Goal: Task Accomplishment & Management: Use online tool/utility

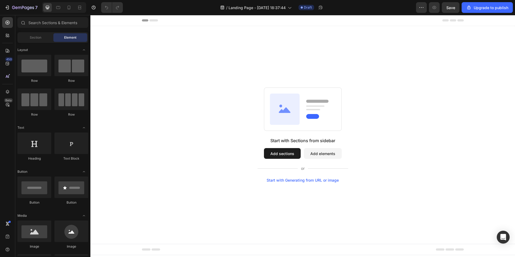
click at [275, 154] on button "Add sections" at bounding box center [282, 153] width 37 height 11
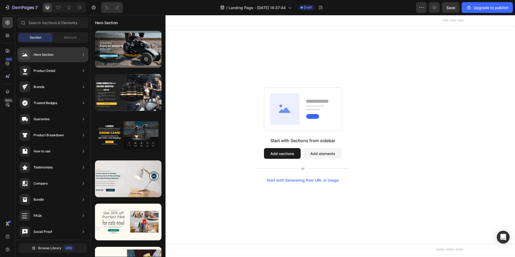
click at [57, 57] on div "Hero Section" at bounding box center [52, 54] width 71 height 15
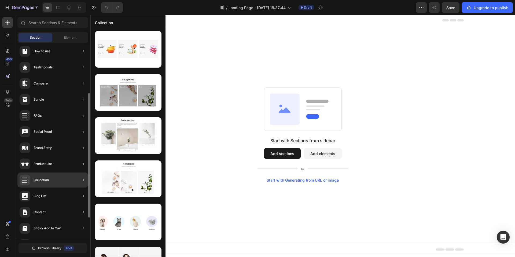
scroll to position [114, 0]
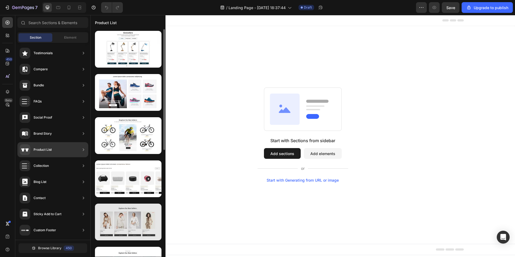
click at [123, 217] on div at bounding box center [128, 221] width 66 height 37
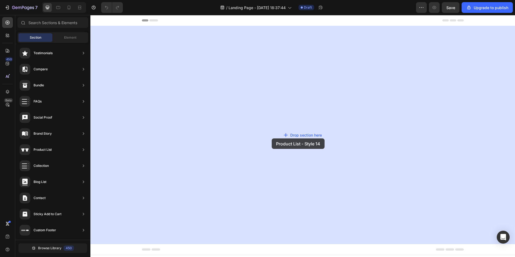
drag, startPoint x: 213, startPoint y: 232, endPoint x: 272, endPoint y: 138, distance: 110.5
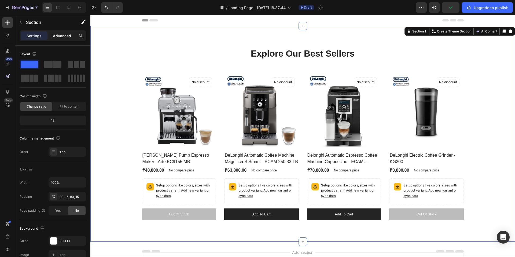
click at [61, 39] on div "Advanced" at bounding box center [62, 35] width 27 height 9
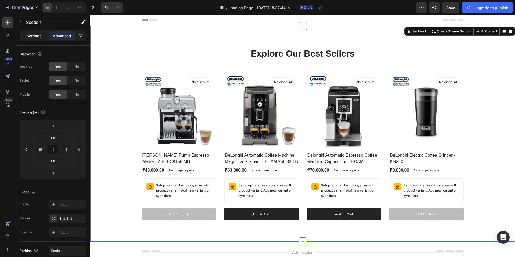
click at [45, 36] on div "Settings" at bounding box center [34, 35] width 27 height 9
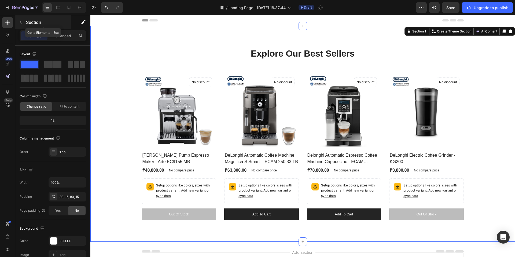
click at [18, 22] on button "button" at bounding box center [20, 22] width 9 height 9
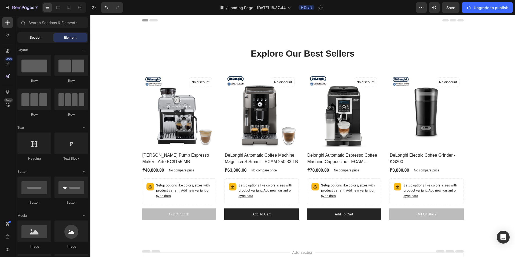
click at [44, 37] on div "Section" at bounding box center [35, 37] width 34 height 9
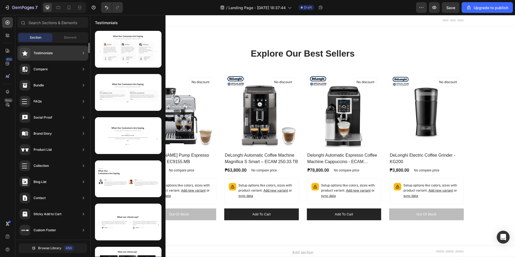
scroll to position [0, 0]
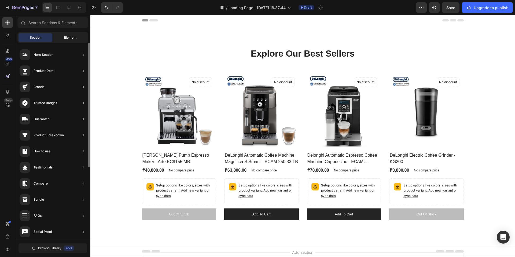
click at [73, 39] on span "Element" at bounding box center [70, 37] width 12 height 5
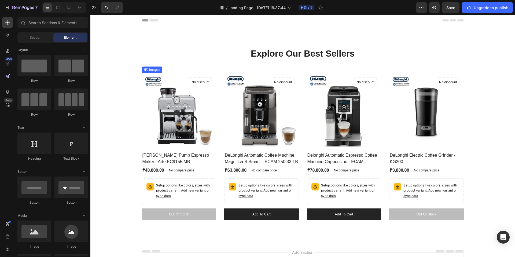
click at [171, 87] on img at bounding box center [179, 110] width 75 height 75
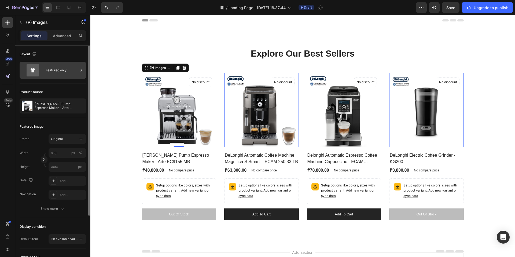
click at [65, 69] on div "Featured only" at bounding box center [62, 70] width 33 height 12
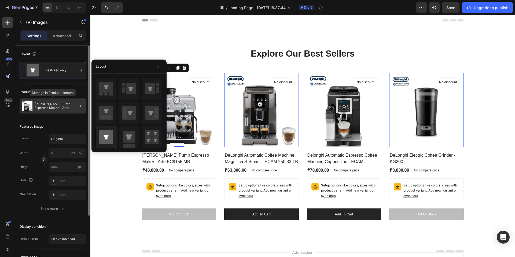
click at [60, 106] on p "[PERSON_NAME] Pump Espresso Maker - Arte EC9155.MB" at bounding box center [59, 106] width 49 height 8
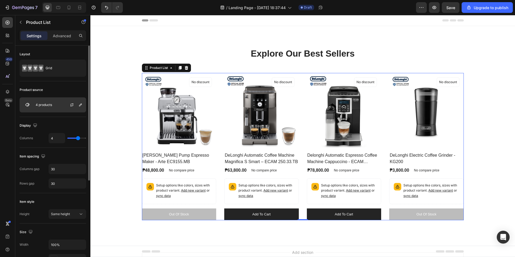
click at [49, 106] on p "4 products" at bounding box center [44, 105] width 16 height 4
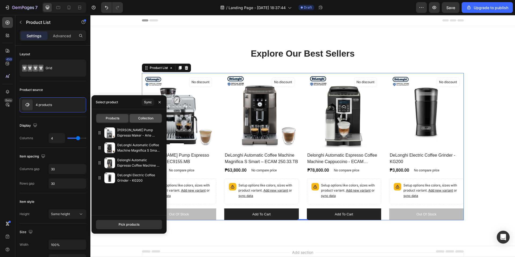
click at [149, 119] on span "Collection" at bounding box center [145, 118] width 15 height 5
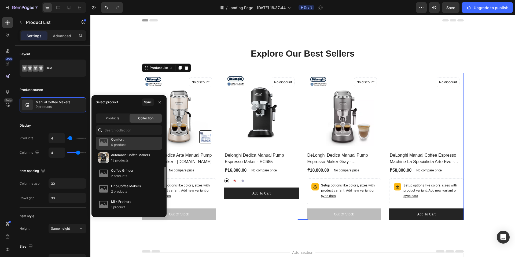
scroll to position [134, 0]
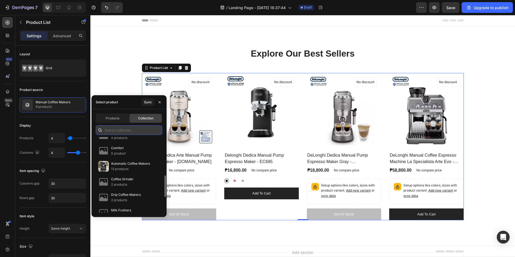
click at [121, 128] on input "text" at bounding box center [129, 130] width 66 height 10
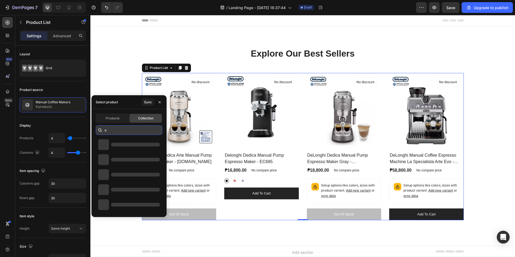
scroll to position [0, 0]
type input "entry"
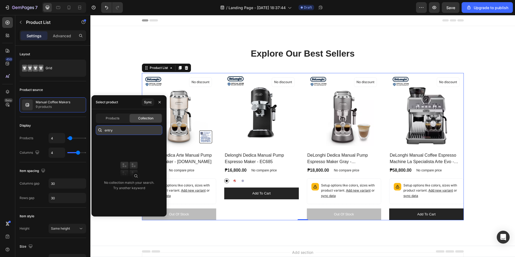
click at [128, 131] on input "entry" at bounding box center [129, 130] width 66 height 10
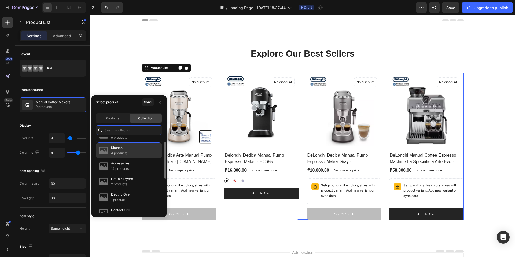
scroll to position [20, 0]
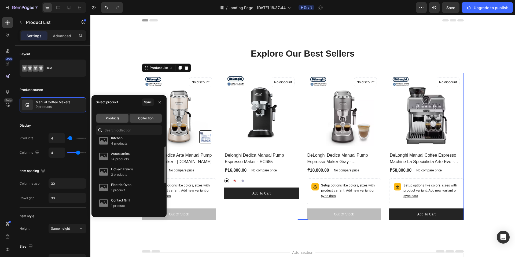
click at [115, 119] on span "Products" at bounding box center [113, 118] width 14 height 5
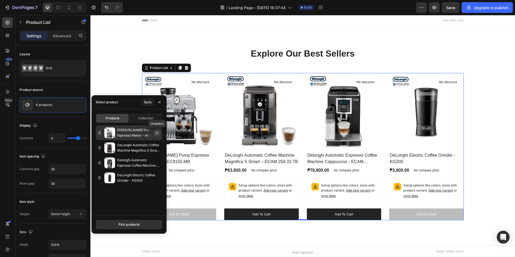
click at [157, 132] on icon "button" at bounding box center [157, 133] width 4 height 4
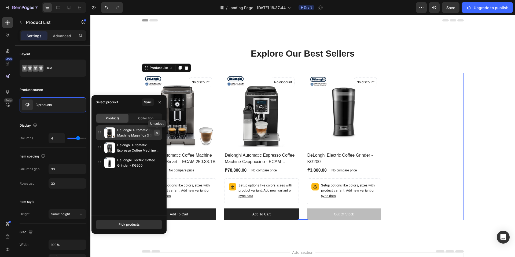
click at [157, 132] on icon "button" at bounding box center [157, 133] width 4 height 4
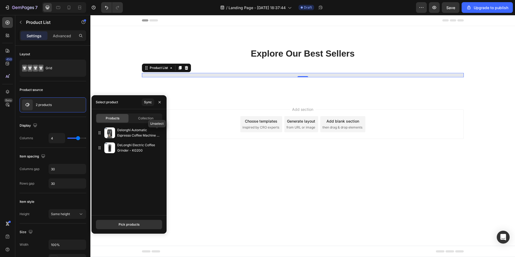
click at [0, 0] on icon "button" at bounding box center [0, 0] width 0 height 0
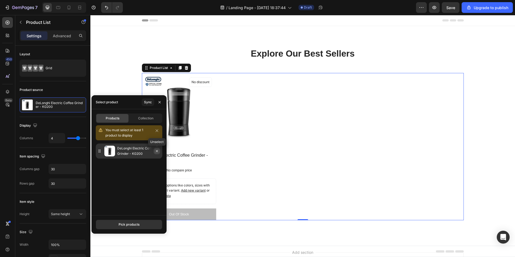
click at [158, 153] on button "button" at bounding box center [157, 151] width 6 height 6
click at [159, 131] on button "button" at bounding box center [157, 130] width 6 height 6
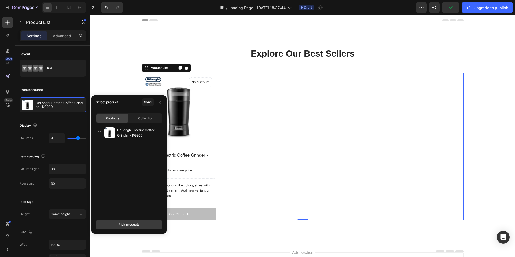
click at [125, 226] on div "Pick products" at bounding box center [128, 224] width 21 height 5
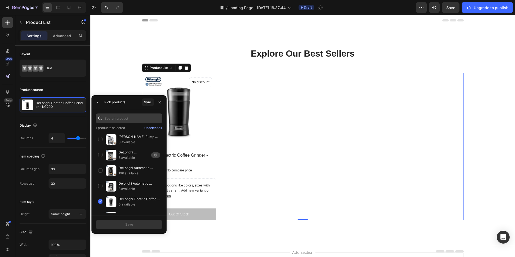
click at [131, 120] on input "text" at bounding box center [129, 118] width 66 height 10
type input "arte"
click at [134, 117] on input "arte" at bounding box center [129, 118] width 66 height 10
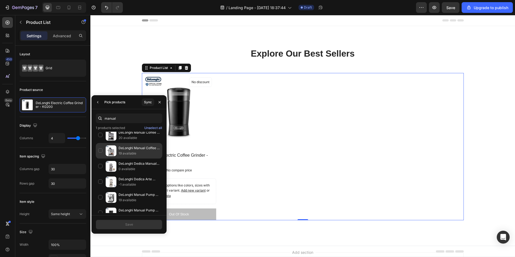
scroll to position [74, 0]
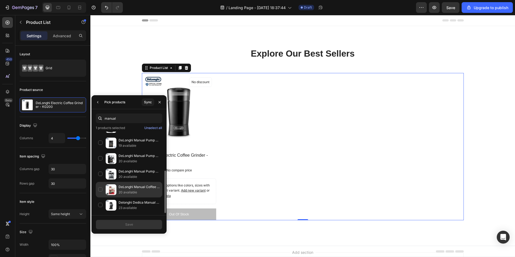
click at [101, 197] on div "DeLonghi Manual Coffee Espresso Machine La Specialist Red - EC9155.R 20 availab…" at bounding box center [129, 205] width 66 height 16
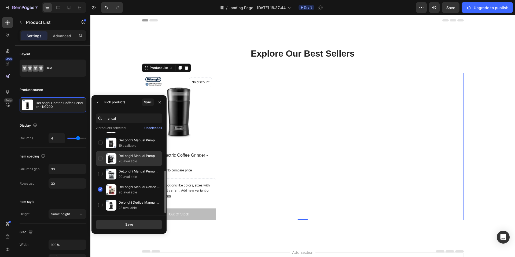
click at [100, 166] on div "DeLonghi Manual Pump Espresso Maker Active Line - ECP33.21 20 available" at bounding box center [129, 174] width 66 height 16
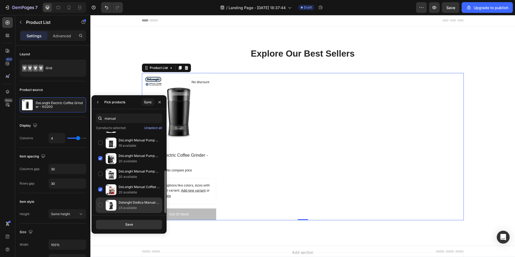
click at [100, 205] on div "Delonghi Dedica Manual Pump Espresso Maker - EC685 23 available" at bounding box center [129, 205] width 66 height 16
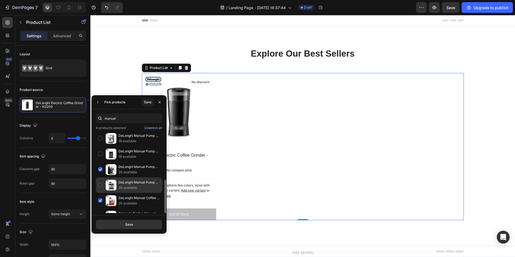
scroll to position [0, 0]
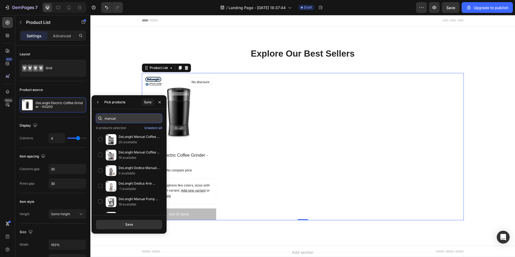
click at [133, 120] on input "manual" at bounding box center [129, 118] width 66 height 10
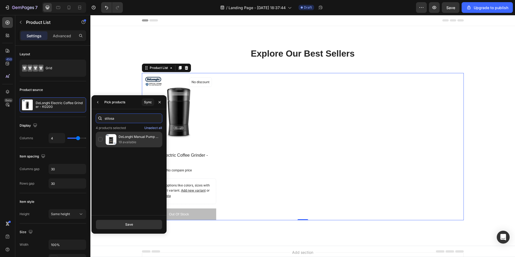
type input "stilosa"
click at [151, 143] on p "19 available" at bounding box center [138, 141] width 41 height 5
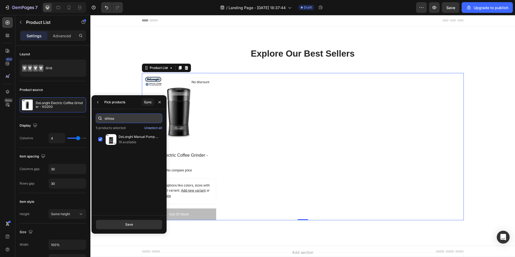
click at [140, 117] on input "stilosa" at bounding box center [129, 118] width 66 height 10
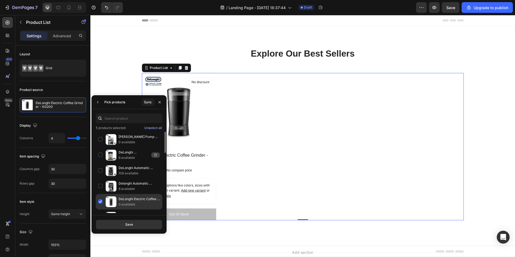
click at [101, 209] on div "DeLonghi Electric Coffee Grinder - KG200 0 available" at bounding box center [129, 217] width 66 height 16
click at [133, 225] on button "Save" at bounding box center [129, 225] width 66 height 10
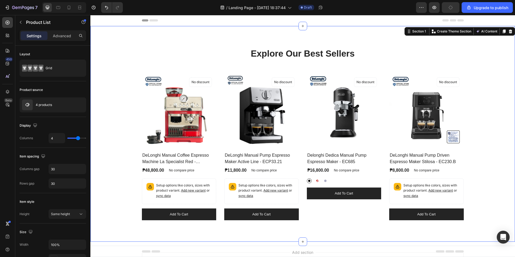
click at [231, 30] on div "Explore Our Best Sellers Heading Row (P) Images No discount Not be displayed wh…" at bounding box center [302, 134] width 424 height 216
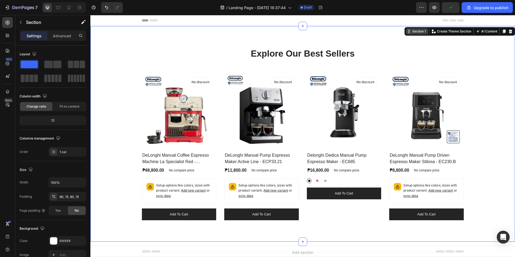
click at [415, 31] on div "Section 1" at bounding box center [419, 31] width 16 height 5
click at [58, 39] on div "Advanced" at bounding box center [62, 35] width 27 height 9
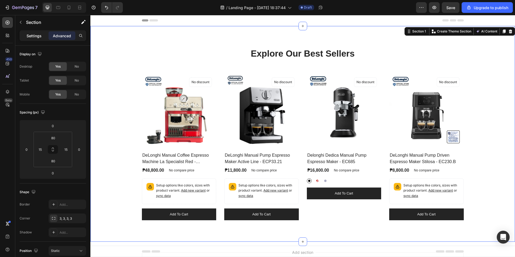
click at [36, 37] on p "Settings" at bounding box center [34, 36] width 15 height 6
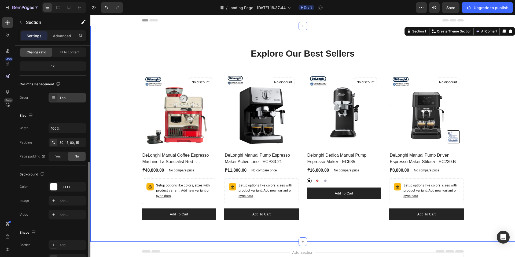
scroll to position [101, 0]
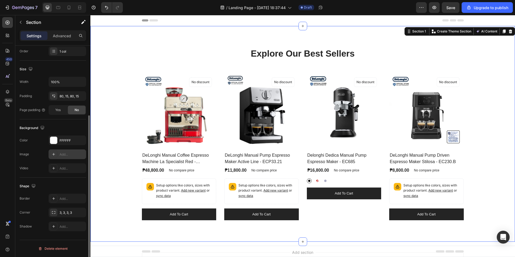
click at [54, 152] on icon at bounding box center [53, 154] width 4 height 4
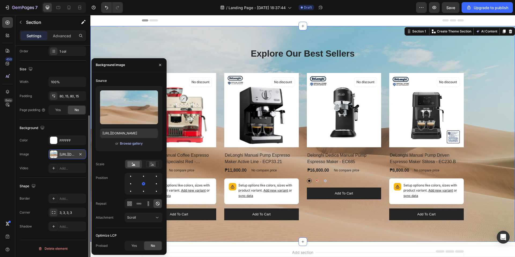
click at [120, 142] on div "Browse gallery" at bounding box center [131, 143] width 23 height 5
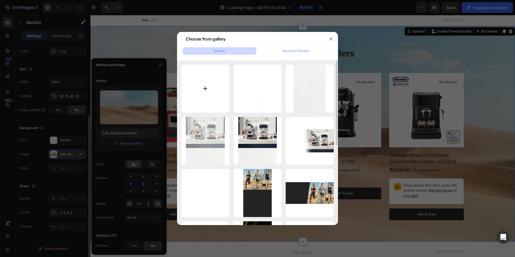
click at [205, 86] on input "file" at bounding box center [205, 89] width 48 height 48
type input "C:\fakepath\DeLonghi Landing Pages.png"
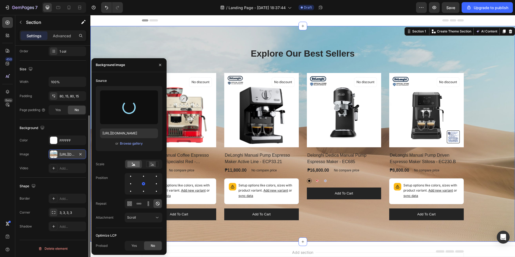
type input "[URL][DOMAIN_NAME]"
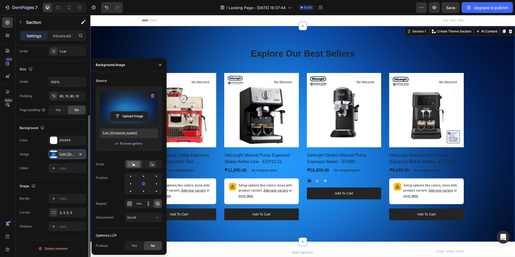
click at [61, 179] on div "Shape Border Add... Corner 3, 3, 3, 3 Shadow Add..." at bounding box center [53, 206] width 66 height 58
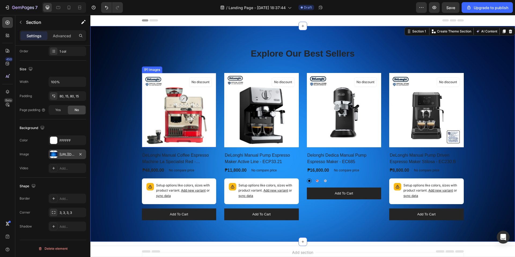
click at [158, 80] on img at bounding box center [179, 110] width 75 height 75
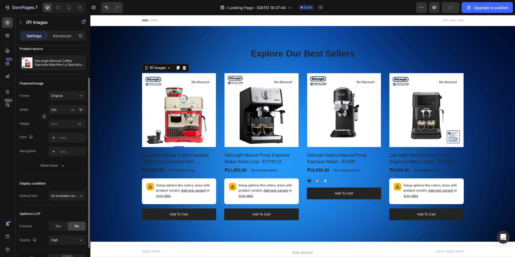
scroll to position [75, 0]
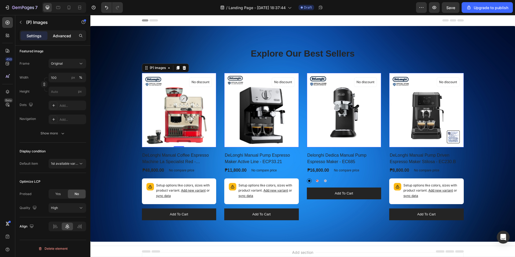
click at [62, 36] on p "Advanced" at bounding box center [62, 36] width 18 height 6
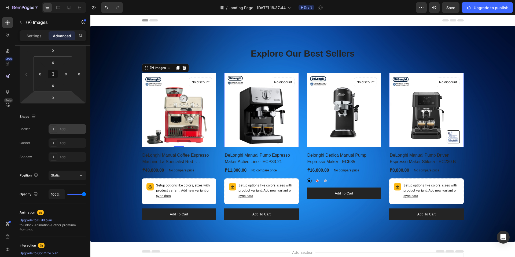
click at [70, 127] on div "Add..." at bounding box center [72, 129] width 25 height 5
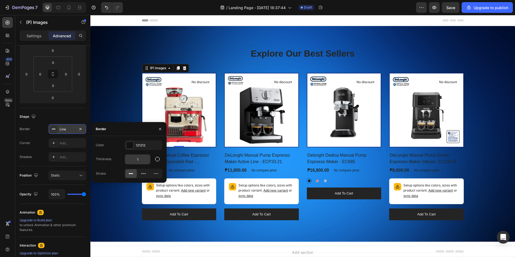
click at [140, 160] on input "1" at bounding box center [137, 159] width 25 height 10
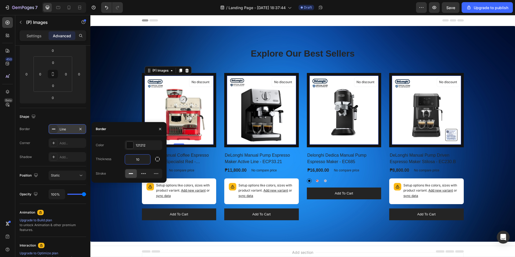
type input "1"
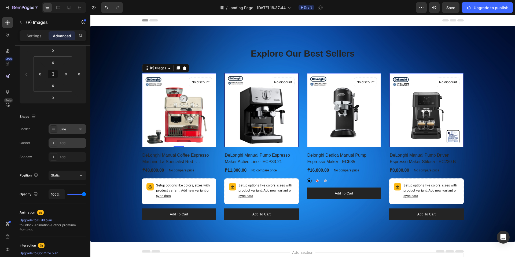
click at [69, 141] on div "Add..." at bounding box center [72, 143] width 25 height 5
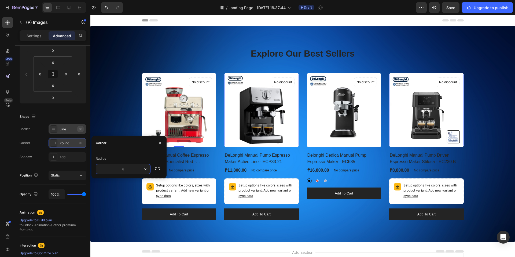
click at [80, 128] on icon "button" at bounding box center [80, 129] width 2 height 2
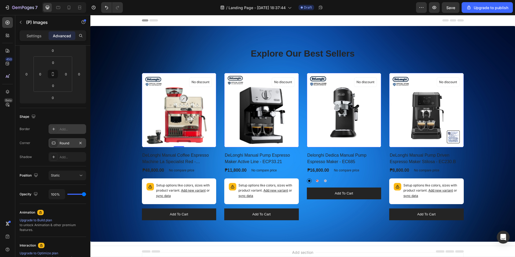
click at [69, 142] on div "Round" at bounding box center [68, 143] width 16 height 5
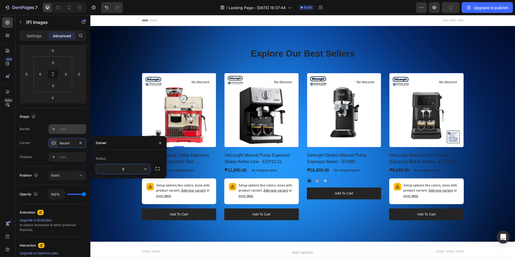
click at [128, 170] on input "8" at bounding box center [123, 169] width 54 height 10
type input "10"
click at [190, 159] on h2 "DeLonghi Manual Coffee Espresso Machine La Specialist Red - EC9155.R" at bounding box center [179, 158] width 75 height 14
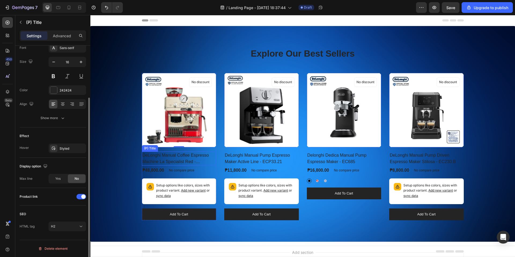
scroll to position [0, 0]
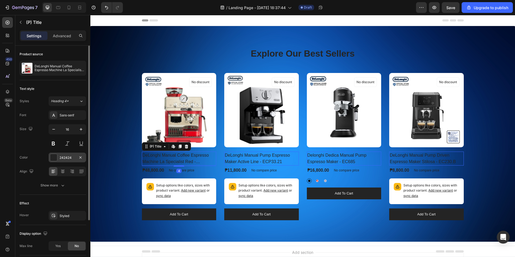
click at [54, 158] on div at bounding box center [53, 157] width 7 height 7
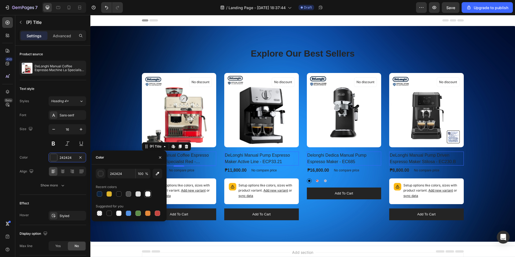
click at [148, 196] on div at bounding box center [147, 193] width 5 height 5
type input "FFFFFF"
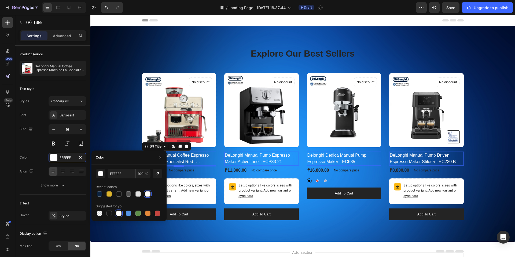
click at [197, 169] on div "₱48,800.00 (P) Price (P) Price No compare price (P) Price Row" at bounding box center [179, 170] width 75 height 8
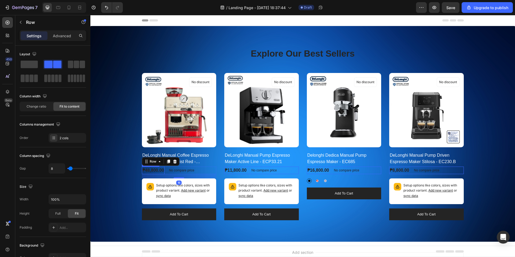
click at [147, 172] on div "₱48,800.00" at bounding box center [153, 170] width 23 height 8
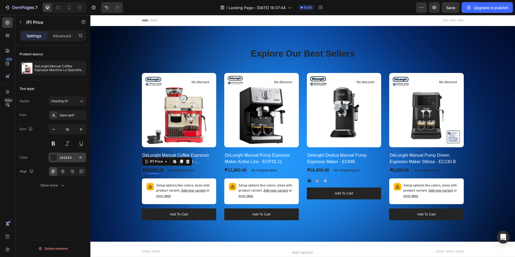
click at [55, 158] on div at bounding box center [53, 157] width 7 height 7
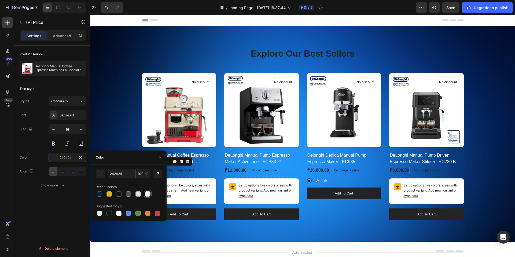
click at [146, 196] on div at bounding box center [147, 193] width 5 height 5
type input "FFFFFF"
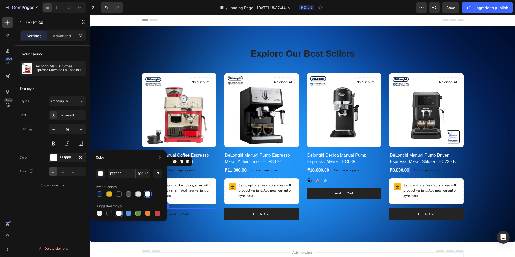
click at [208, 215] on button "Add to cart" at bounding box center [179, 214] width 75 height 12
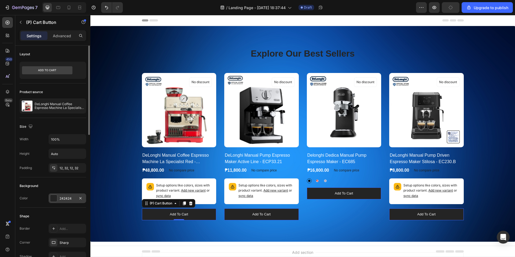
click at [53, 196] on div at bounding box center [53, 198] width 7 height 7
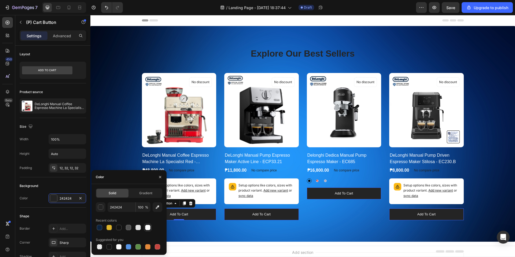
click at [148, 227] on div at bounding box center [147, 227] width 5 height 5
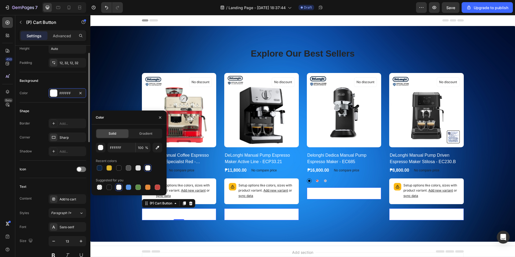
scroll to position [81, 0]
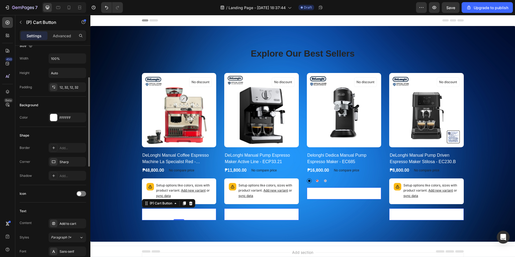
click at [76, 131] on div "Shape Border Add... Corner Sharp Shadow Add..." at bounding box center [53, 156] width 66 height 58
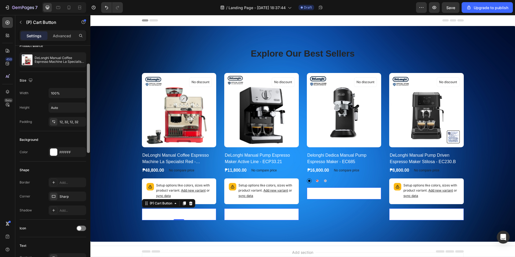
scroll to position [55, 0]
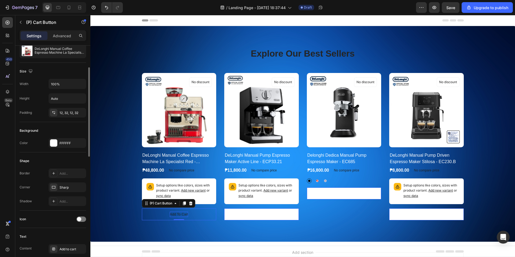
click at [174, 214] on div "Add to cart" at bounding box center [179, 213] width 18 height 5
click at [174, 214] on p "Add to cart" at bounding box center [179, 213] width 18 height 5
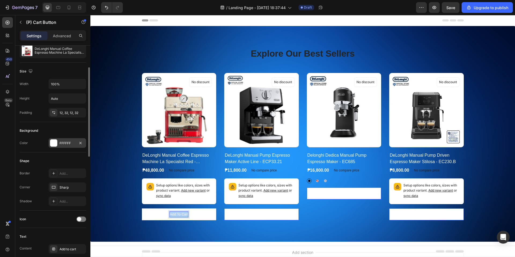
click at [55, 144] on div at bounding box center [53, 142] width 7 height 7
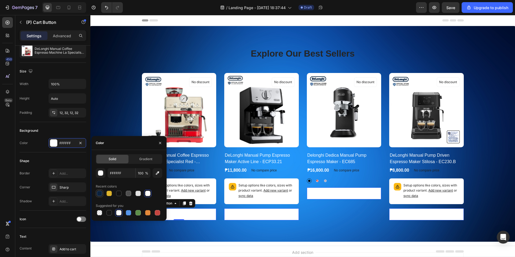
click at [100, 191] on div at bounding box center [99, 193] width 5 height 5
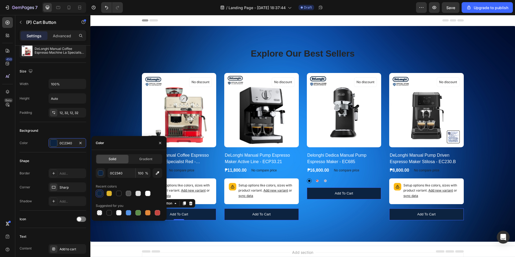
type input "FFFFFF"
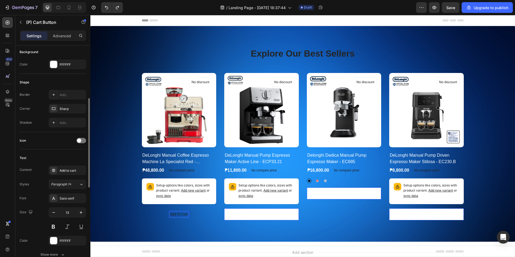
scroll to position [162, 0]
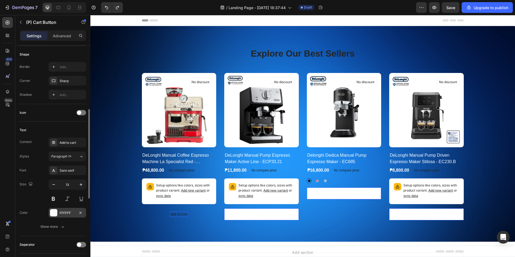
click at [64, 208] on div "FFFFFF" at bounding box center [68, 213] width 38 height 10
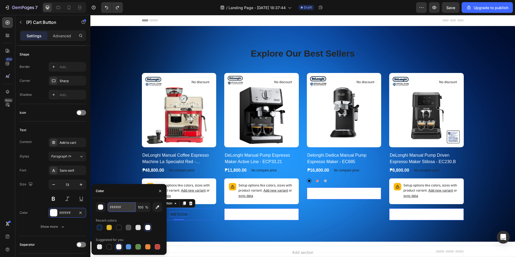
click at [0, 0] on input "FFFFFF" at bounding box center [0, 0] width 0 height 0
paste input "#0d428c"
type input "#0d428c"
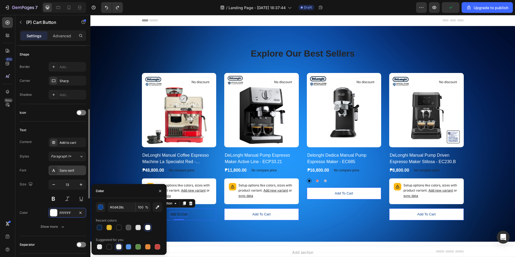
click at [57, 172] on div at bounding box center [54, 170] width 8 height 8
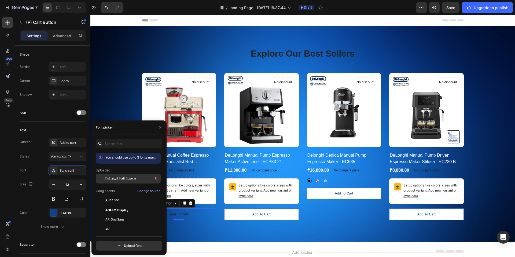
click at [127, 178] on span "DeLonghi Serif Regular" at bounding box center [120, 178] width 31 height 5
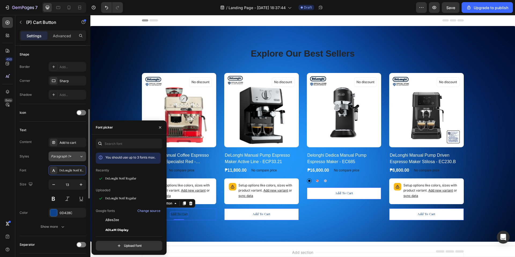
click at [66, 158] on span "Paragraph 1*" at bounding box center [61, 156] width 20 height 5
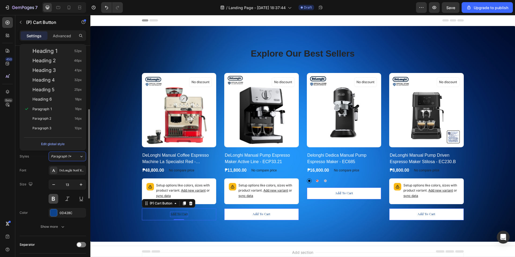
click at [53, 199] on button at bounding box center [54, 199] width 10 height 10
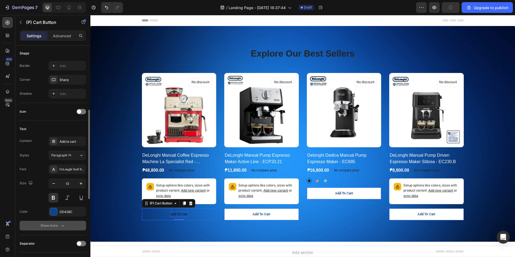
click at [58, 228] on button "Show more" at bounding box center [53, 226] width 66 height 10
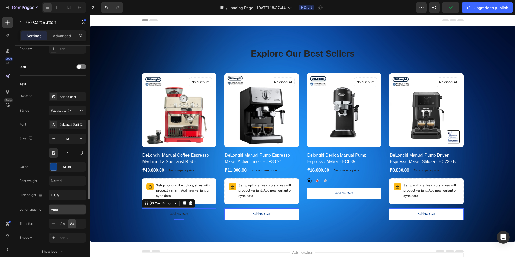
scroll to position [201, 0]
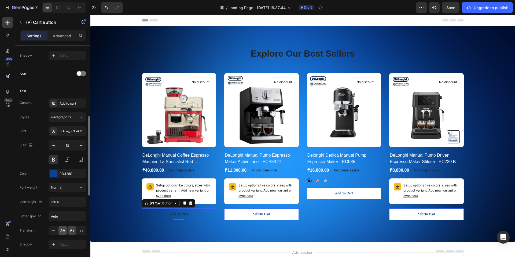
click at [62, 227] on div "AA" at bounding box center [62, 230] width 8 height 9
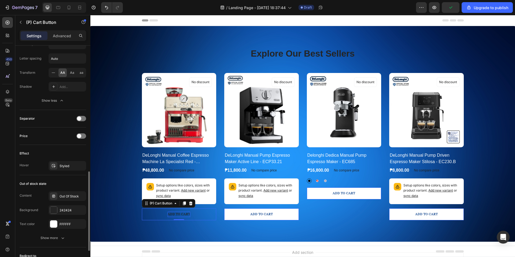
scroll to position [406, 0]
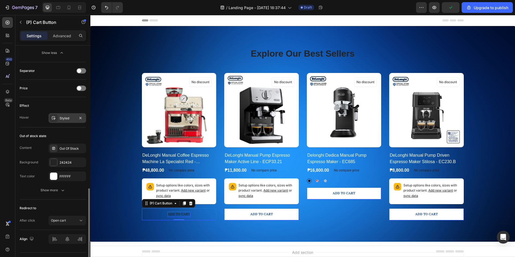
click at [64, 119] on div "Styled" at bounding box center [68, 118] width 16 height 5
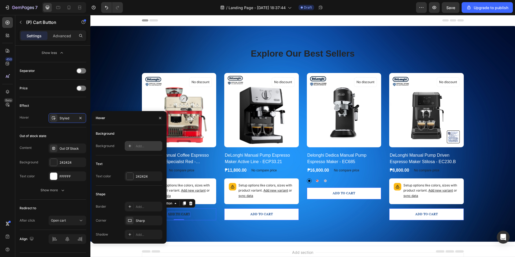
click at [130, 146] on icon at bounding box center [129, 145] width 3 height 3
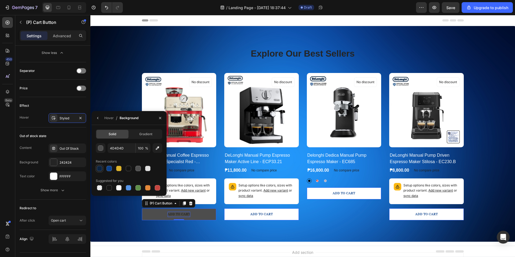
click at [101, 167] on div at bounding box center [99, 168] width 5 height 5
type input "0C2340"
click at [97, 119] on icon "button" at bounding box center [98, 118] width 4 height 4
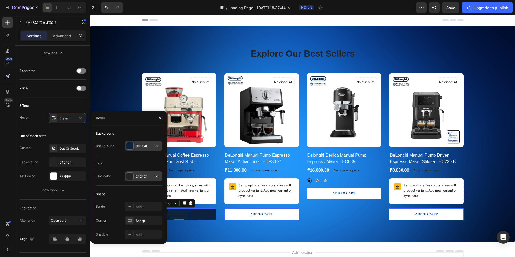
click at [129, 176] on div at bounding box center [129, 176] width 7 height 7
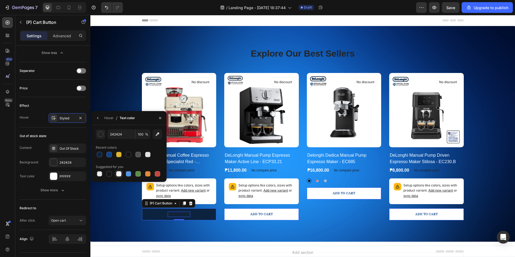
click at [121, 173] on div at bounding box center [119, 173] width 6 height 6
type input "FFFFFF"
click at [98, 117] on icon "button" at bounding box center [98, 118] width 4 height 4
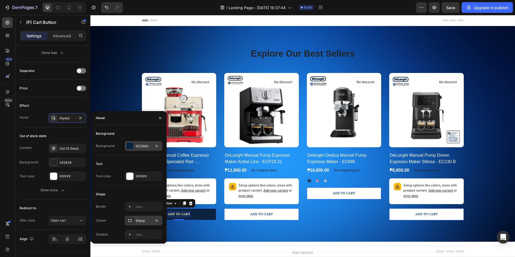
click at [142, 221] on div "Sharp" at bounding box center [144, 220] width 16 height 5
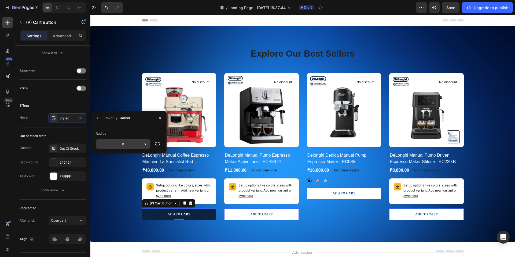
click at [128, 145] on input "0" at bounding box center [123, 144] width 54 height 10
type input "10"
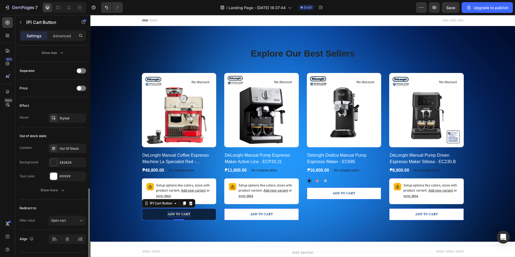
click at [66, 105] on div "Effect" at bounding box center [53, 105] width 66 height 9
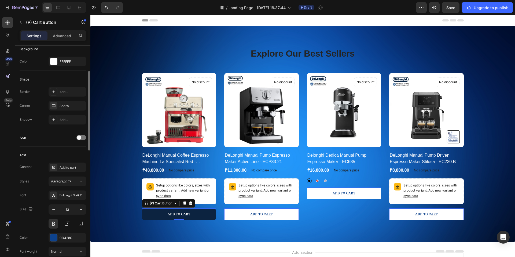
scroll to position [120, 0]
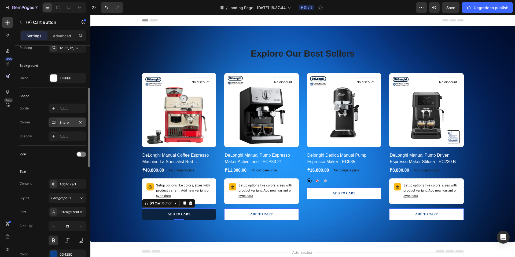
click at [69, 124] on div "Sharp" at bounding box center [68, 122] width 16 height 5
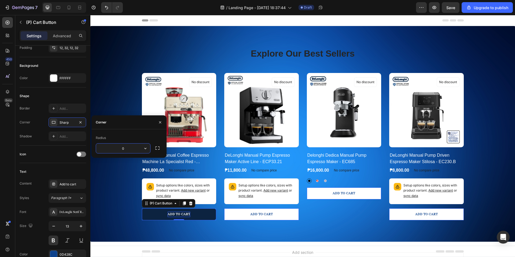
click at [125, 152] on input "0" at bounding box center [123, 148] width 54 height 10
type input "10"
click at [54, 153] on div "Icon" at bounding box center [53, 154] width 66 height 9
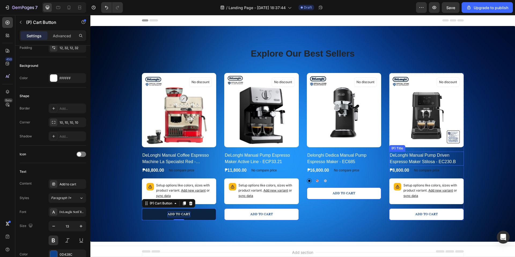
click at [412, 155] on h2 "DeLonghi Manual Pump Driven Espresso Maker Stilosa - EC230.B" at bounding box center [426, 158] width 75 height 14
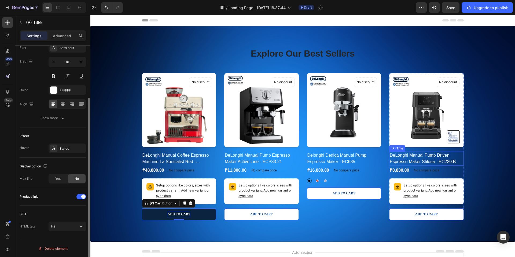
scroll to position [0, 0]
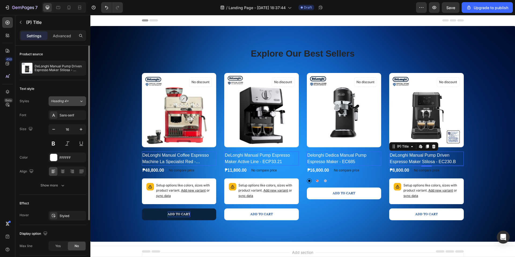
click at [65, 103] on span "Heading 4*" at bounding box center [60, 101] width 18 height 5
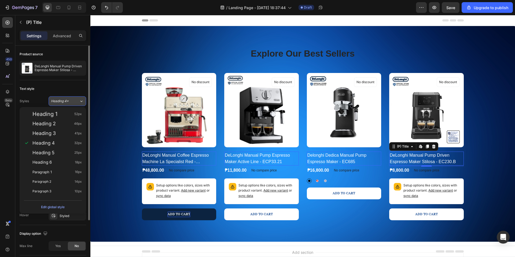
click at [65, 103] on span "Heading 4*" at bounding box center [60, 101] width 18 height 5
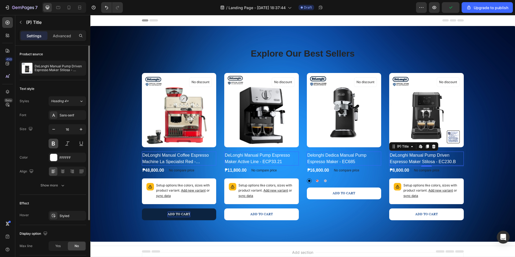
click at [55, 145] on button at bounding box center [54, 144] width 10 height 10
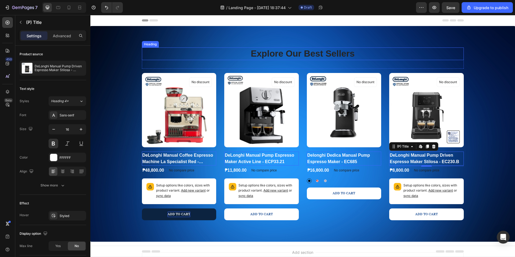
click at [311, 56] on p "Explore Our Best Sellers" at bounding box center [302, 54] width 321 height 12
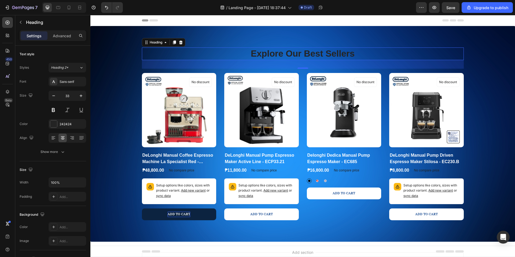
click at [291, 57] on p "Explore Our Best Sellers" at bounding box center [302, 54] width 321 height 12
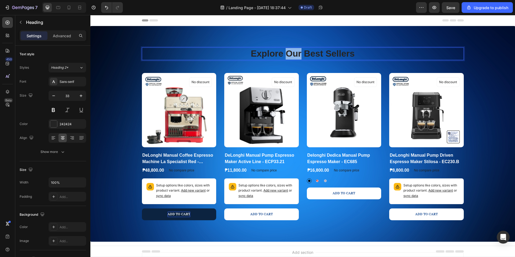
click at [291, 57] on p "Explore Our Best Sellers" at bounding box center [302, 54] width 321 height 12
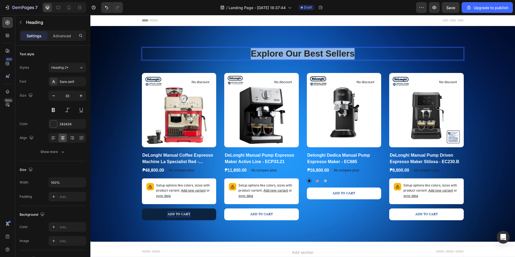
click at [291, 57] on p "Explore Our Best Sellers" at bounding box center [302, 54] width 321 height 12
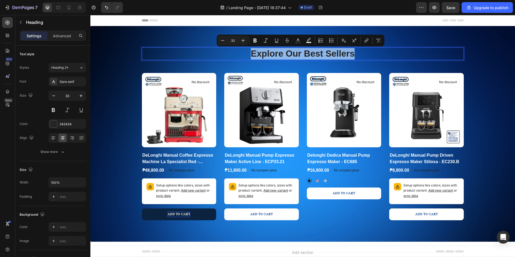
click at [266, 55] on p "Explore Our Best Sellers" at bounding box center [302, 54] width 321 height 12
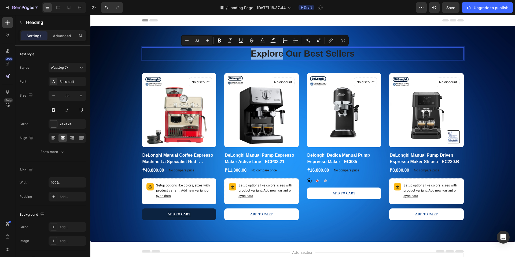
click at [244, 55] on p "Explore Our Best Sellers" at bounding box center [302, 54] width 321 height 12
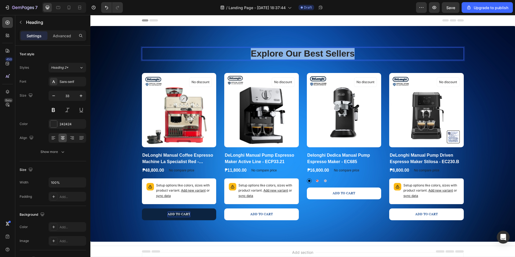
drag, startPoint x: 259, startPoint y: 56, endPoint x: 367, endPoint y: 54, distance: 107.5
click at [367, 54] on p "Explore Our Best Sellers" at bounding box center [302, 54] width 321 height 12
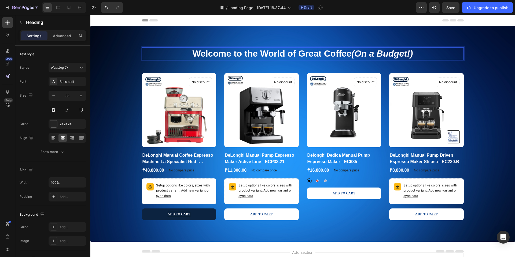
click at [323, 57] on strong "Welcome to the World of Great Coffee" at bounding box center [271, 54] width 159 height 10
click at [197, 64] on div "Welcome to the World of Great Coffee (On a Budget!) Heading 32" at bounding box center [303, 57] width 322 height 21
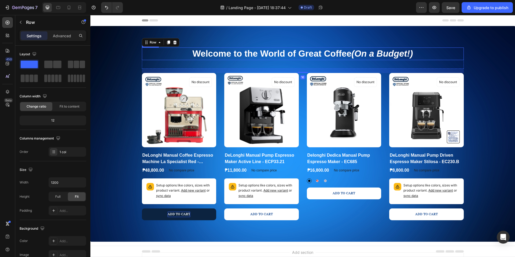
click at [203, 54] on strong "Welcome to the World of Great Coffee" at bounding box center [271, 54] width 159 height 10
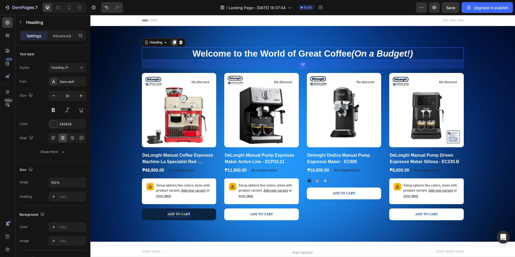
click at [173, 43] on icon at bounding box center [174, 42] width 3 height 4
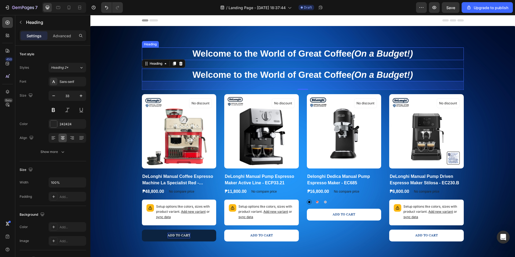
click at [220, 49] on strong "Welcome to the World of Great Coffee" at bounding box center [271, 54] width 159 height 10
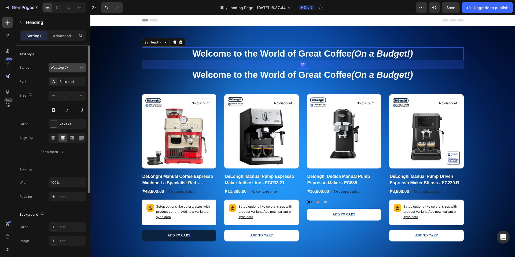
click at [70, 65] on div "Heading 2*" at bounding box center [62, 67] width 22 height 5
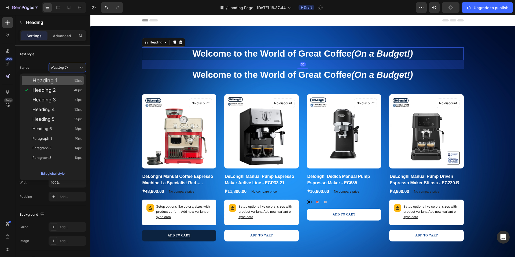
click at [66, 78] on div "Heading 1 52px" at bounding box center [56, 80] width 49 height 5
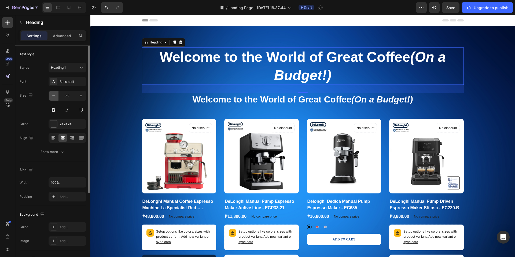
click at [56, 96] on icon "button" at bounding box center [53, 95] width 5 height 5
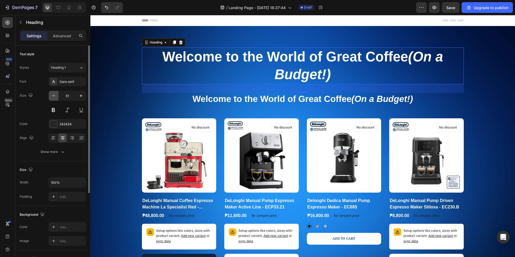
click at [56, 96] on icon "button" at bounding box center [53, 95] width 5 height 5
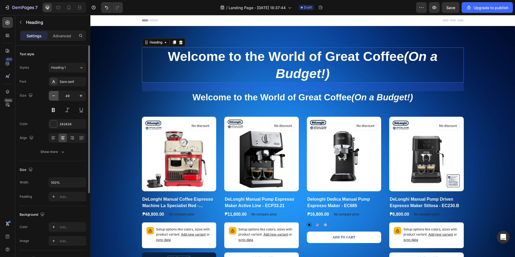
click at [56, 96] on icon "button" at bounding box center [53, 95] width 5 height 5
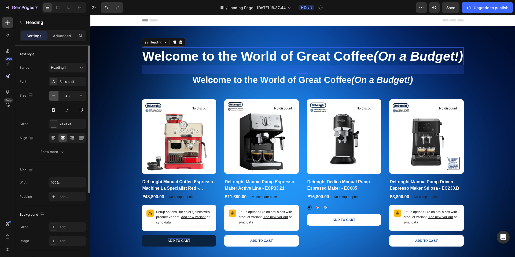
click at [56, 96] on icon "button" at bounding box center [53, 95] width 5 height 5
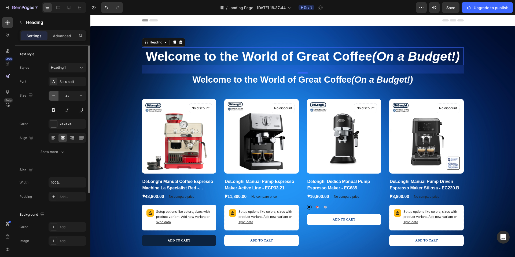
click at [56, 96] on icon "button" at bounding box center [53, 95] width 5 height 5
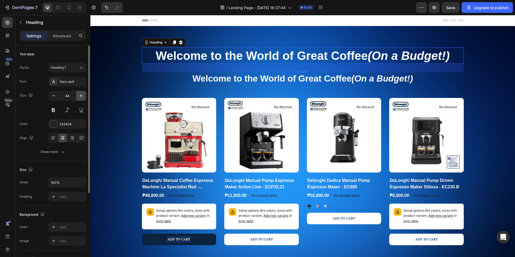
click at [81, 96] on icon "button" at bounding box center [81, 95] width 3 height 3
type input "45"
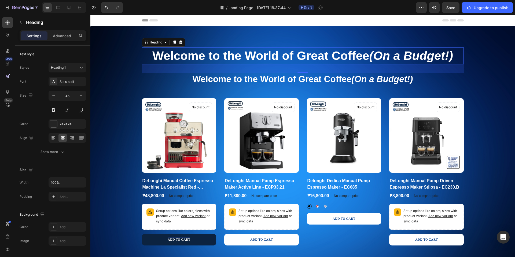
click at [238, 76] on strong "Welcome to the World of Great Coffee" at bounding box center [271, 79] width 159 height 10
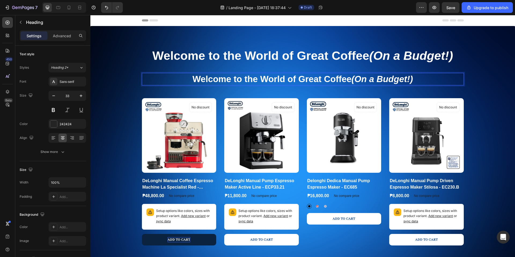
click at [289, 81] on strong "Welcome to the World of Great Coffee" at bounding box center [271, 79] width 159 height 10
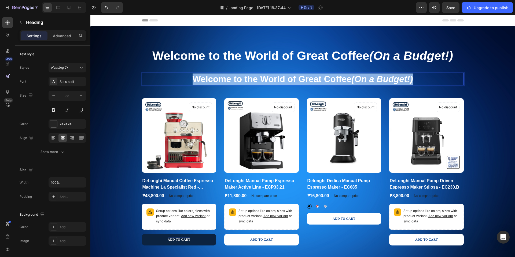
click at [289, 81] on strong "Welcome to the World of Great Coffee" at bounding box center [271, 79] width 159 height 10
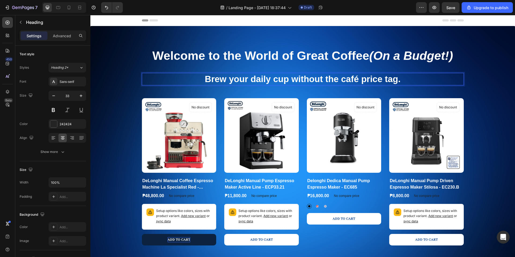
click at [288, 81] on span "Brew your daily cup without the café price tag." at bounding box center [303, 79] width 196 height 10
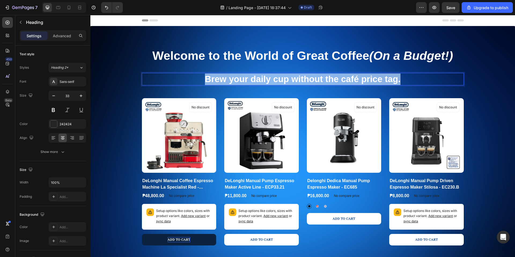
click at [288, 81] on span "Brew your daily cup without the café price tag." at bounding box center [303, 79] width 196 height 10
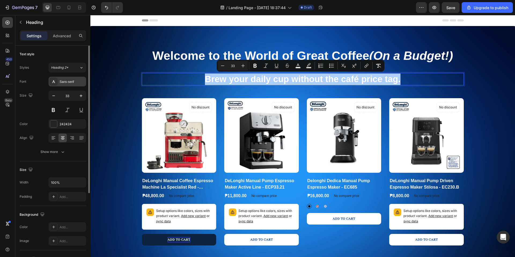
click at [67, 83] on div "Sans-serif" at bounding box center [72, 81] width 25 height 5
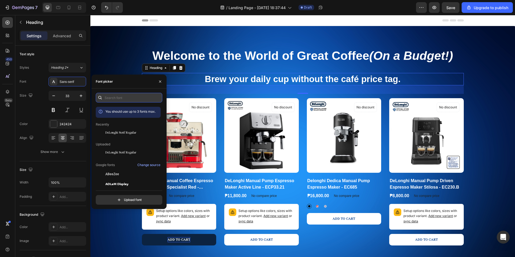
click at [116, 98] on input "text" at bounding box center [129, 98] width 66 height 10
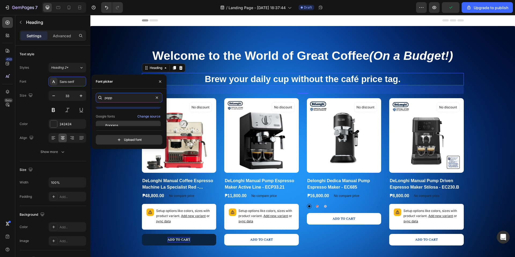
scroll to position [13, 0]
type input "popp"
click at [124, 122] on div "Poppins" at bounding box center [132, 121] width 54 height 5
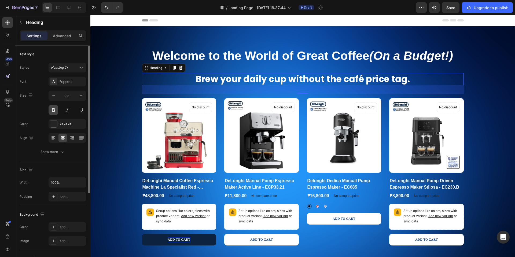
click at [51, 110] on button at bounding box center [54, 110] width 10 height 10
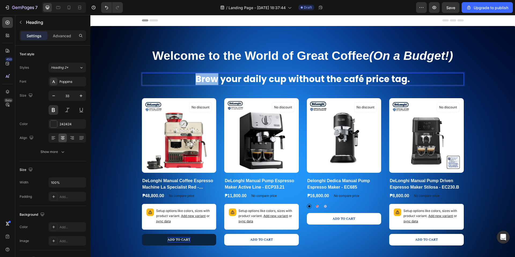
click at [212, 77] on span "Brew your daily cup without the café price tag." at bounding box center [302, 79] width 214 height 13
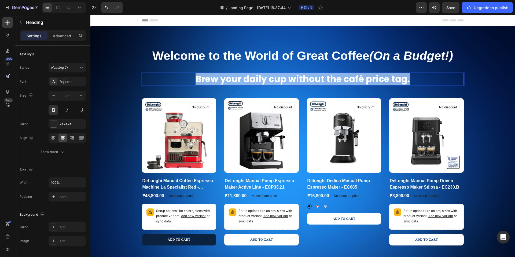
click at [212, 77] on span "Brew your daily cup without the café price tag." at bounding box center [302, 79] width 214 height 13
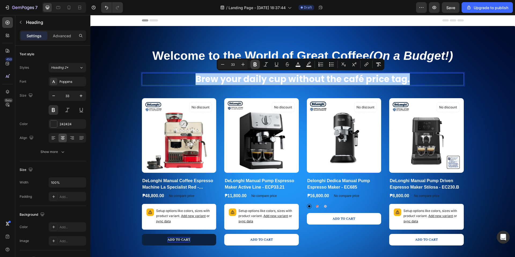
click at [252, 65] on button "Bold" at bounding box center [255, 65] width 10 height 10
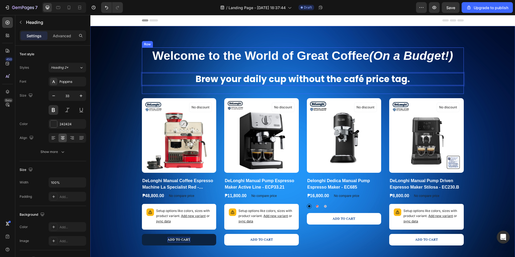
click at [254, 65] on div "⁠⁠⁠⁠⁠⁠⁠ Welcome to the World of Great Coffee (On a Budget!) Heading Brew your d…" at bounding box center [303, 70] width 322 height 46
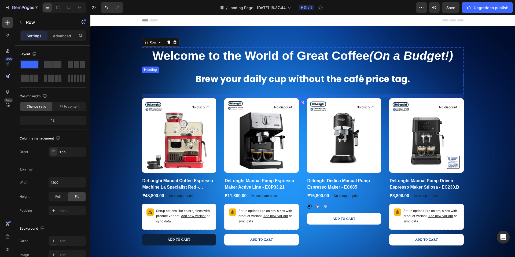
click at [246, 77] on strong "Brew your daily cup without the café price tag." at bounding box center [302, 79] width 214 height 13
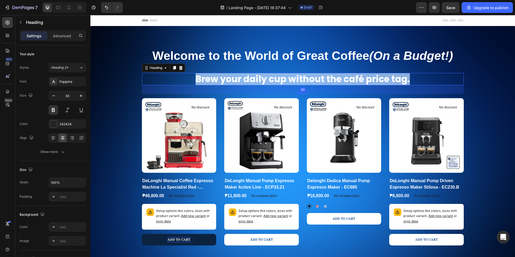
click at [246, 77] on strong "Brew your daily cup without the café price tag." at bounding box center [302, 79] width 214 height 13
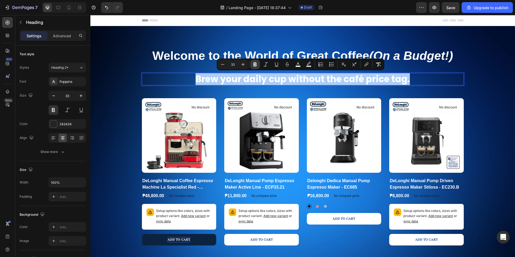
click at [256, 66] on icon "Editor contextual toolbar" at bounding box center [254, 64] width 5 height 5
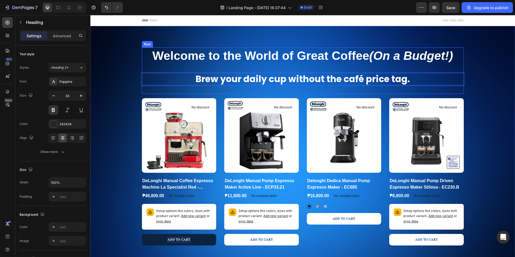
click at [247, 78] on span "Brew your daily cup without the café price tag." at bounding box center [302, 79] width 214 height 13
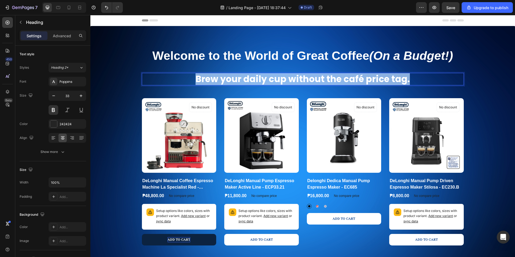
click at [247, 78] on span "Brew your daily cup without the café price tag." at bounding box center [302, 79] width 214 height 13
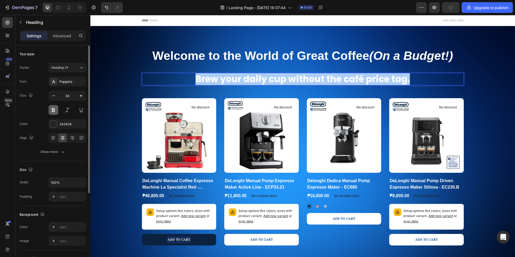
click at [57, 112] on button at bounding box center [54, 110] width 10 height 10
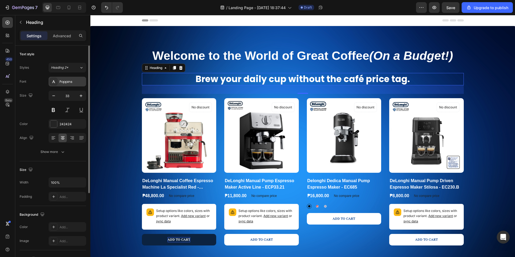
click at [72, 83] on div "Poppins" at bounding box center [72, 81] width 25 height 5
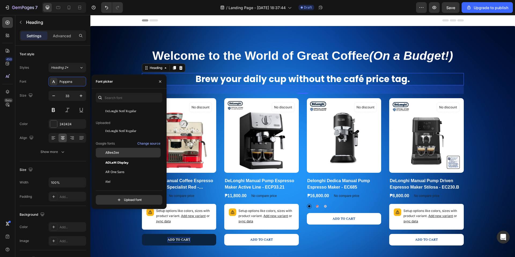
scroll to position [32, 0]
click at [124, 151] on div "ABeeZee" at bounding box center [132, 151] width 54 height 5
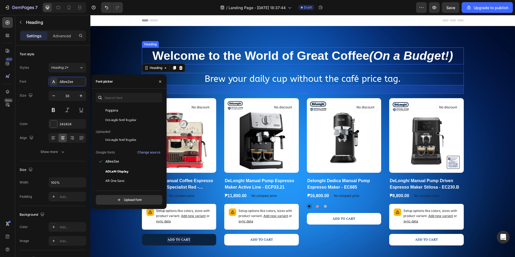
click at [317, 65] on div "⁠⁠⁠⁠⁠⁠⁠ Welcome to the World of Great Coffee (On a Budget!) Heading ⁠⁠⁠⁠⁠⁠⁠ Bre…" at bounding box center [303, 70] width 322 height 46
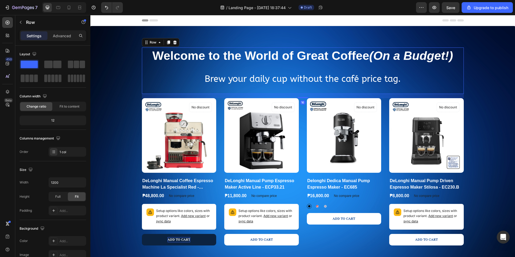
click at [293, 80] on span "Brew your daily cup without the café price tag." at bounding box center [303, 79] width 196 height 10
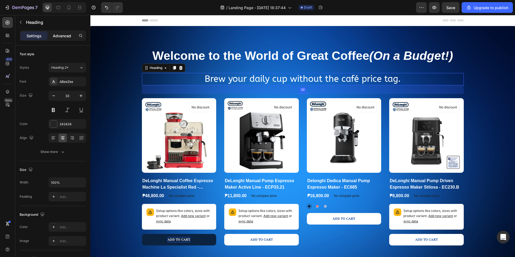
click at [69, 40] on div "Advanced" at bounding box center [62, 35] width 27 height 9
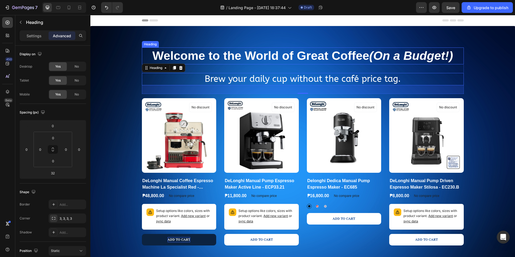
click at [237, 56] on strong "Welcome to the World of Great Coffee" at bounding box center [260, 56] width 217 height 14
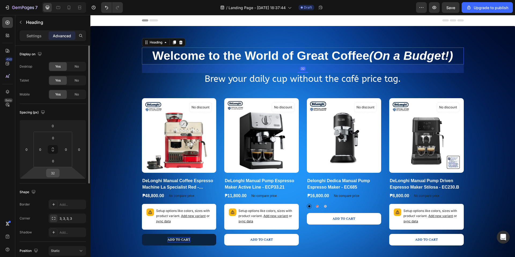
click at [51, 173] on input "32" at bounding box center [52, 173] width 11 height 8
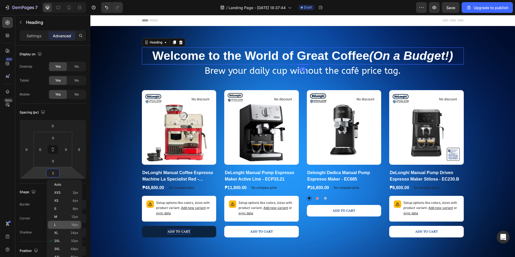
click at [71, 222] on div "L 16px" at bounding box center [64, 225] width 33 height 8
type input "16"
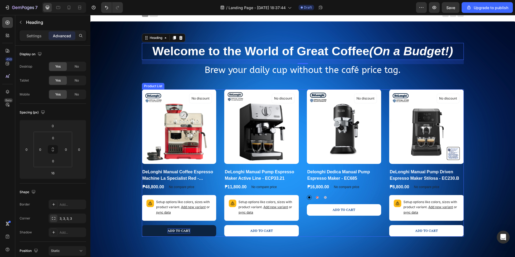
scroll to position [13, 0]
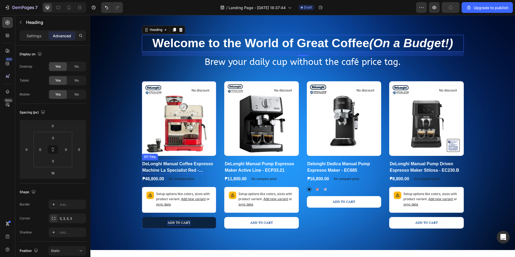
click at [198, 167] on h2 "DeLonghi Manual Coffee Espresso Machine La Specialist Red - EC9155.R" at bounding box center [179, 167] width 75 height 14
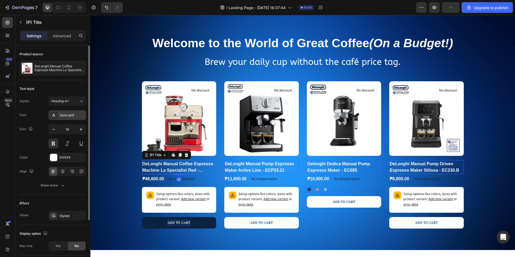
click at [65, 114] on div "Sans-serif" at bounding box center [72, 115] width 25 height 5
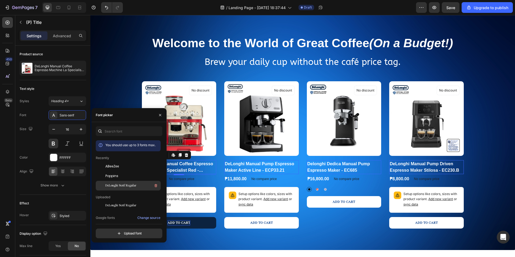
click at [121, 187] on span "DeLonghi Serif Regular" at bounding box center [120, 185] width 31 height 5
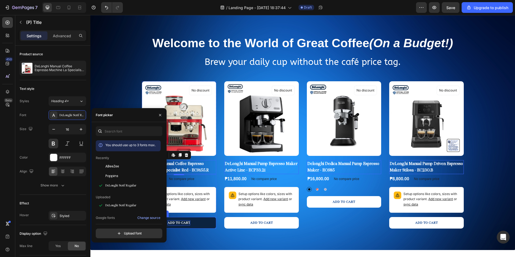
click at [203, 223] on button "Add to cart" at bounding box center [179, 223] width 75 height 12
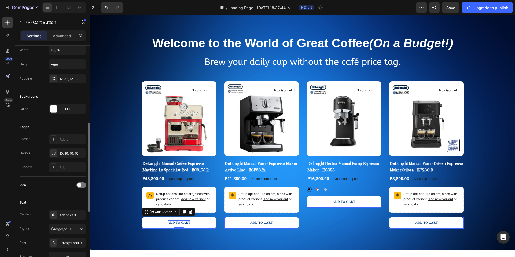
scroll to position [119, 0]
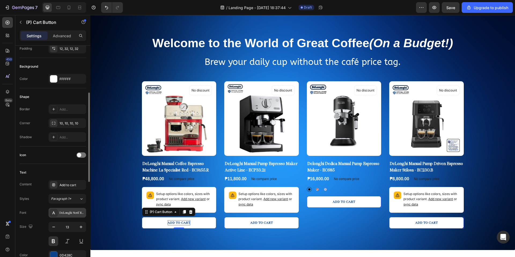
click at [79, 212] on div "DeLonghi Serif Regular" at bounding box center [72, 212] width 25 height 5
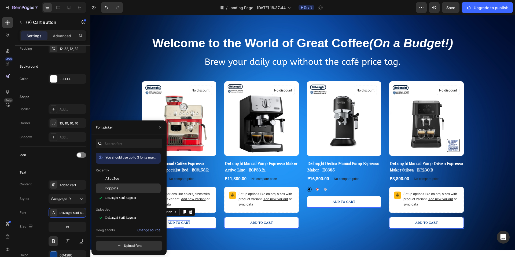
click at [113, 187] on span "Poppins" at bounding box center [111, 188] width 13 height 5
click at [44, 237] on div "Size 13" at bounding box center [53, 234] width 66 height 24
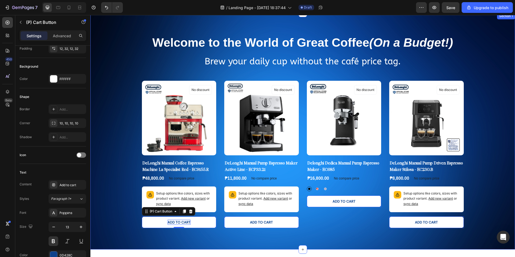
scroll to position [0, 0]
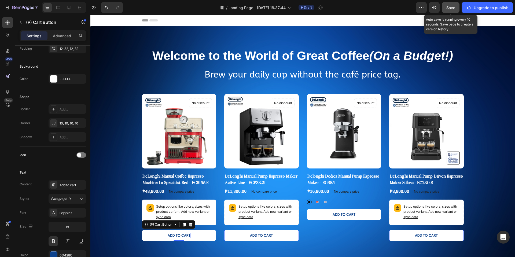
click at [453, 9] on span "Save" at bounding box center [450, 7] width 9 height 5
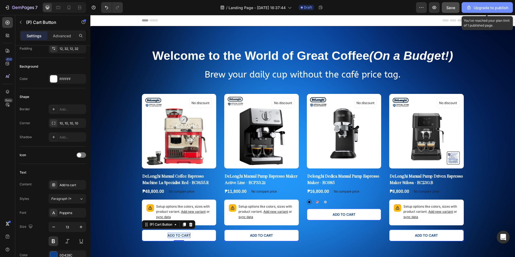
click at [481, 8] on div "Upgrade to publish" at bounding box center [487, 8] width 42 height 6
